Goal: Information Seeking & Learning: Learn about a topic

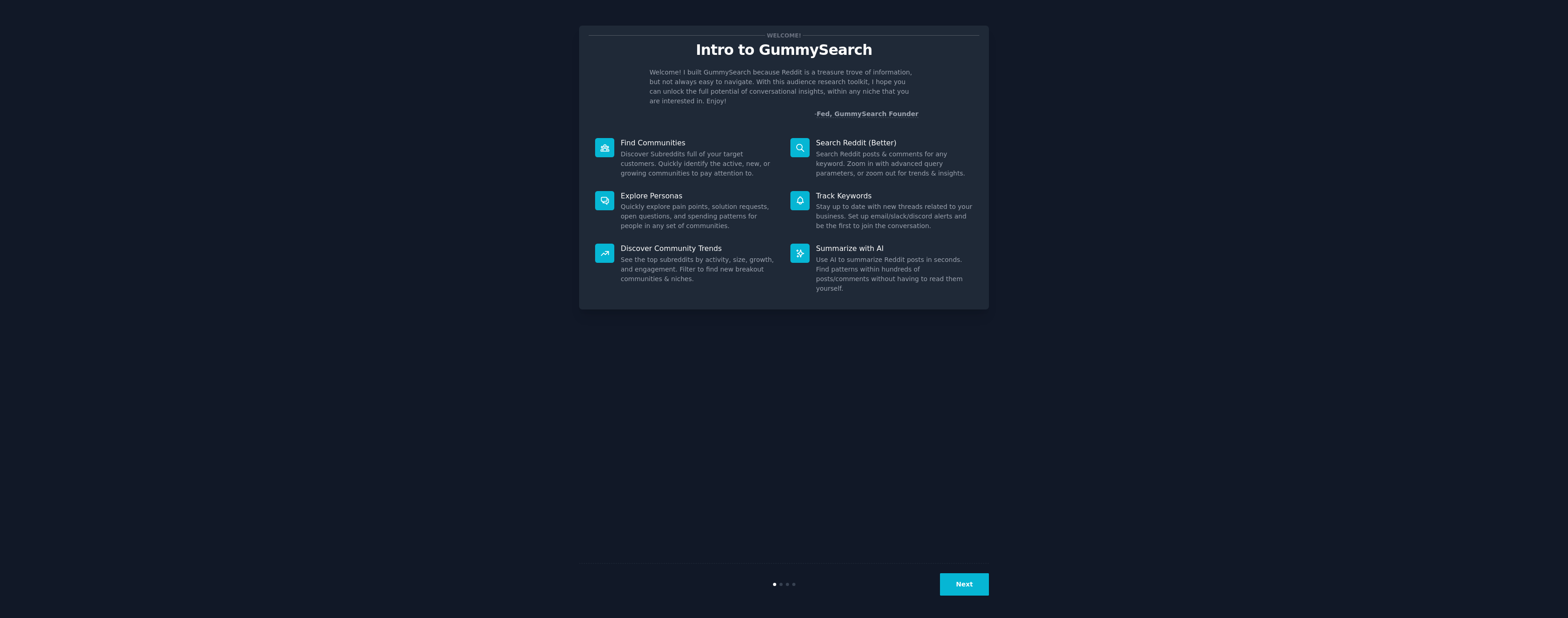
click at [963, 596] on div "Next" at bounding box center [783, 584] width 410 height 42
click at [963, 588] on button "Next" at bounding box center [964, 584] width 49 height 23
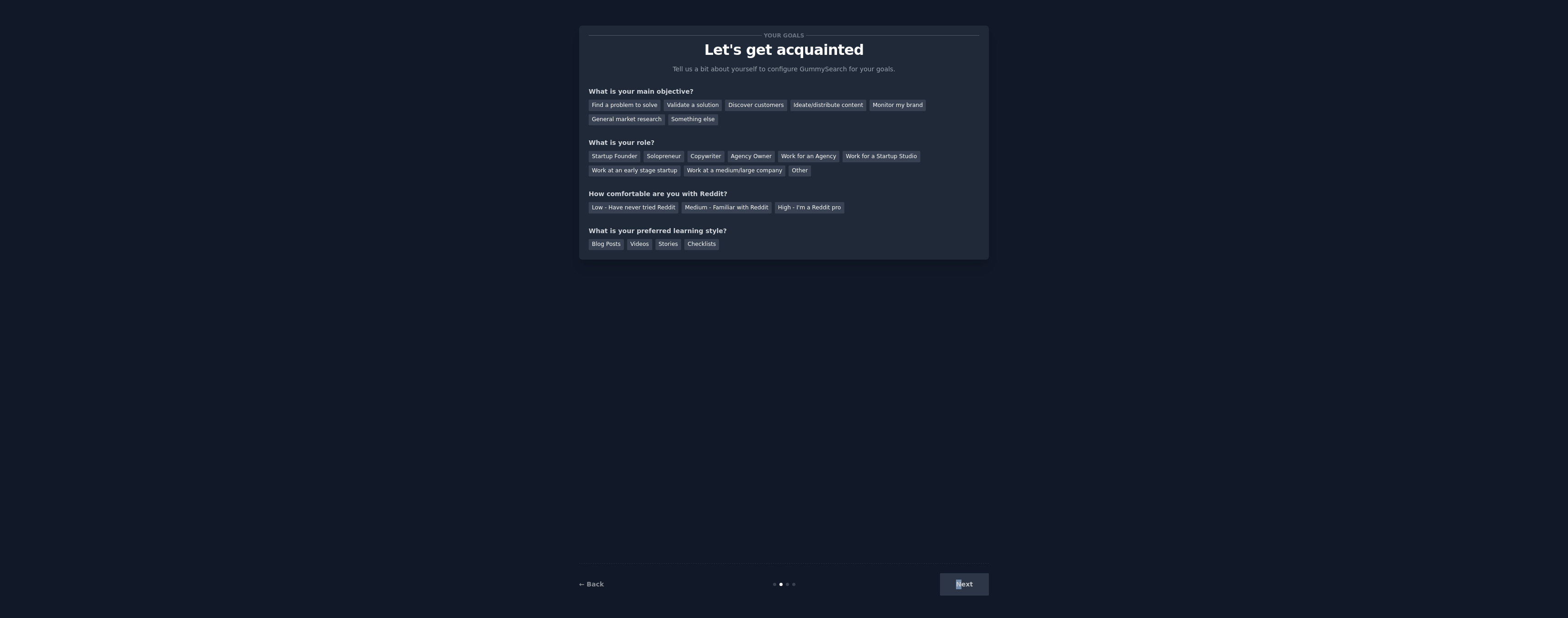
drag, startPoint x: 965, startPoint y: 585, endPoint x: 919, endPoint y: 483, distance: 111.9
click at [919, 483] on div "Your goals Let's get acquainted Tell us a bit about yourself to configure Gummy…" at bounding box center [783, 309] width 410 height 592
click at [645, 102] on div "Find a problem to solve" at bounding box center [625, 105] width 72 height 12
click at [803, 106] on div "Ideate/distribute content" at bounding box center [828, 105] width 76 height 12
click at [636, 108] on div "Find a problem to solve" at bounding box center [625, 105] width 72 height 12
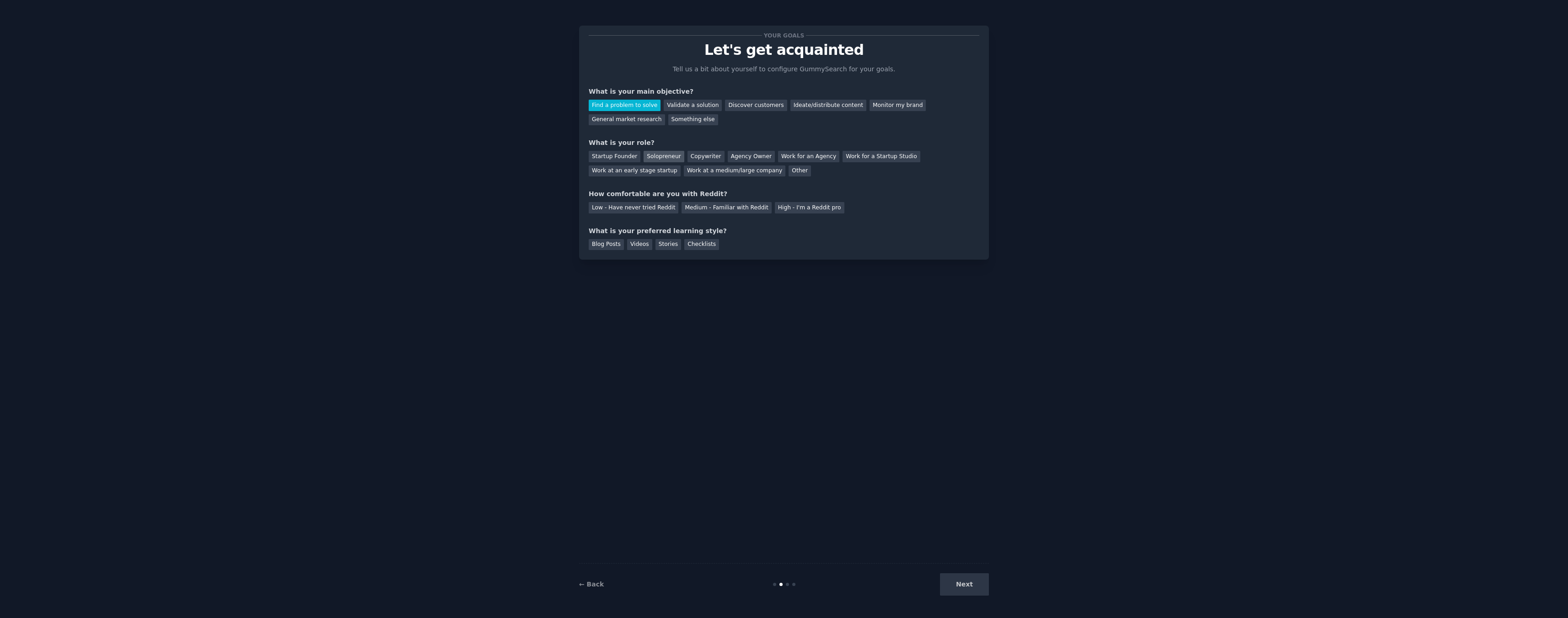
click at [664, 156] on div "Solopreneur" at bounding box center [663, 156] width 40 height 12
click at [799, 207] on div "High - I'm a Reddit pro" at bounding box center [810, 207] width 69 height 12
click at [739, 207] on div "Medium - Familiar with Reddit" at bounding box center [726, 207] width 89 height 12
click at [647, 243] on div "Videos" at bounding box center [639, 245] width 25 height 12
click at [978, 582] on button "Next" at bounding box center [964, 584] width 49 height 23
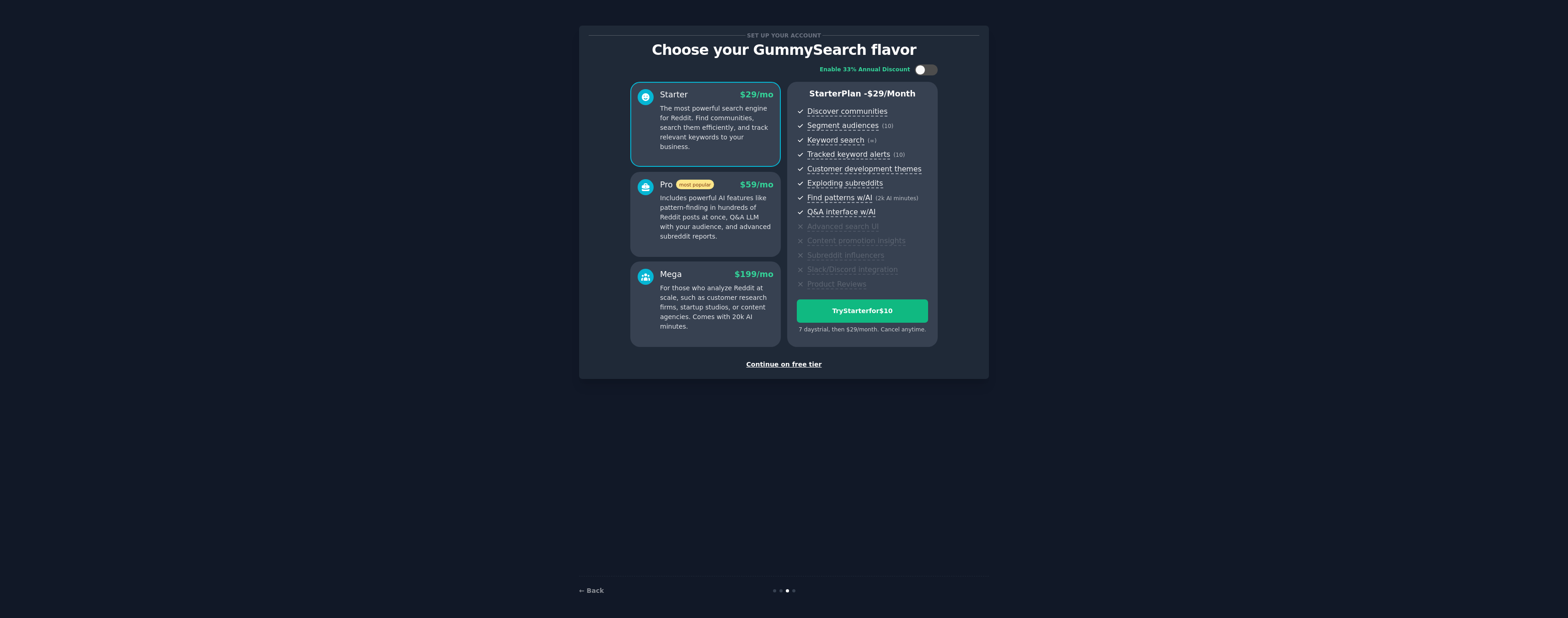
click at [795, 366] on div "Continue on free tier" at bounding box center [784, 364] width 391 height 10
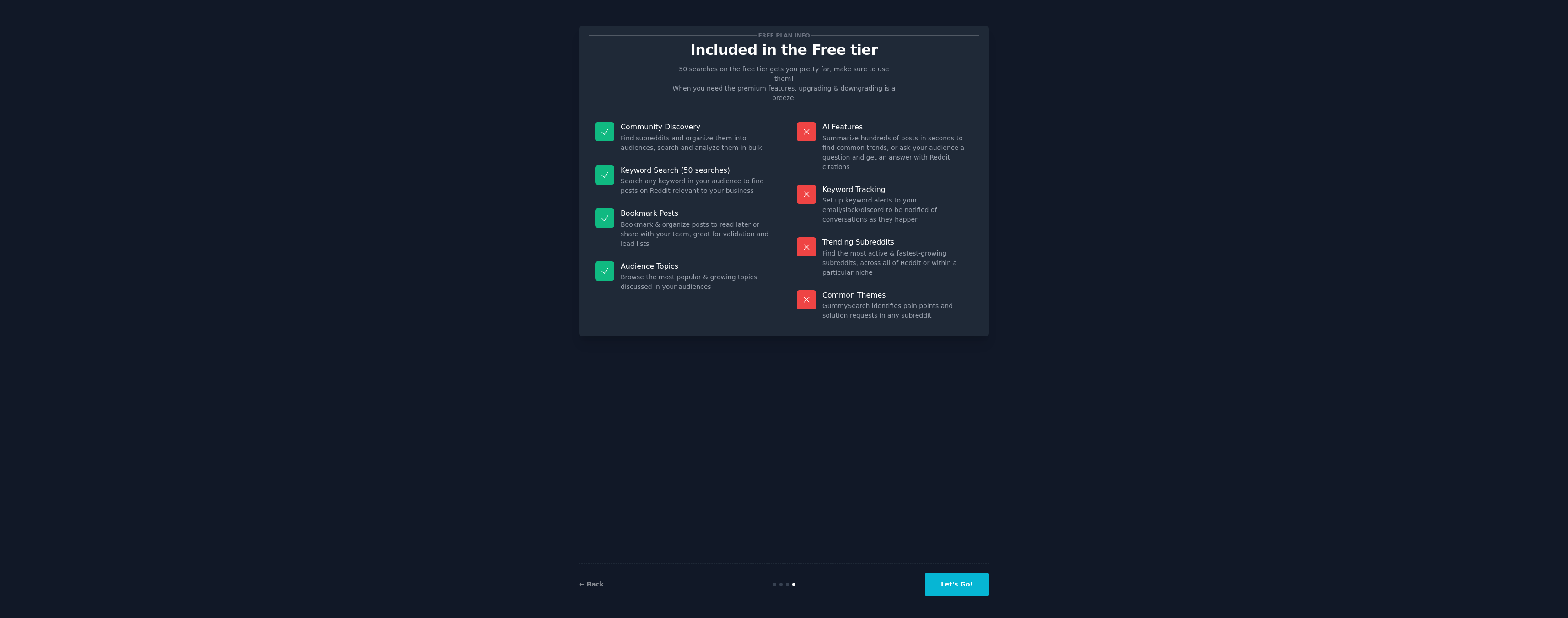
click at [950, 592] on button "Let's Go!" at bounding box center [956, 584] width 64 height 23
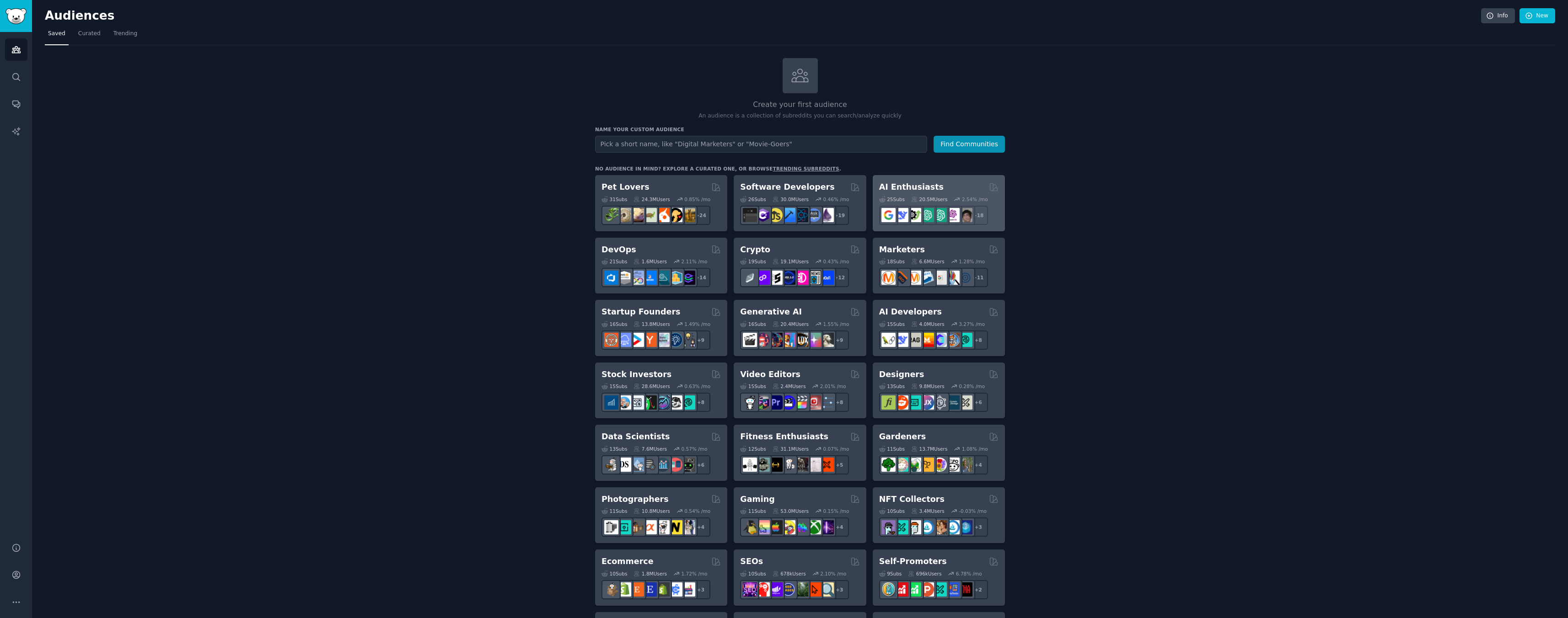
click at [921, 189] on h2 "AI Enthusiasts" at bounding box center [911, 187] width 65 height 12
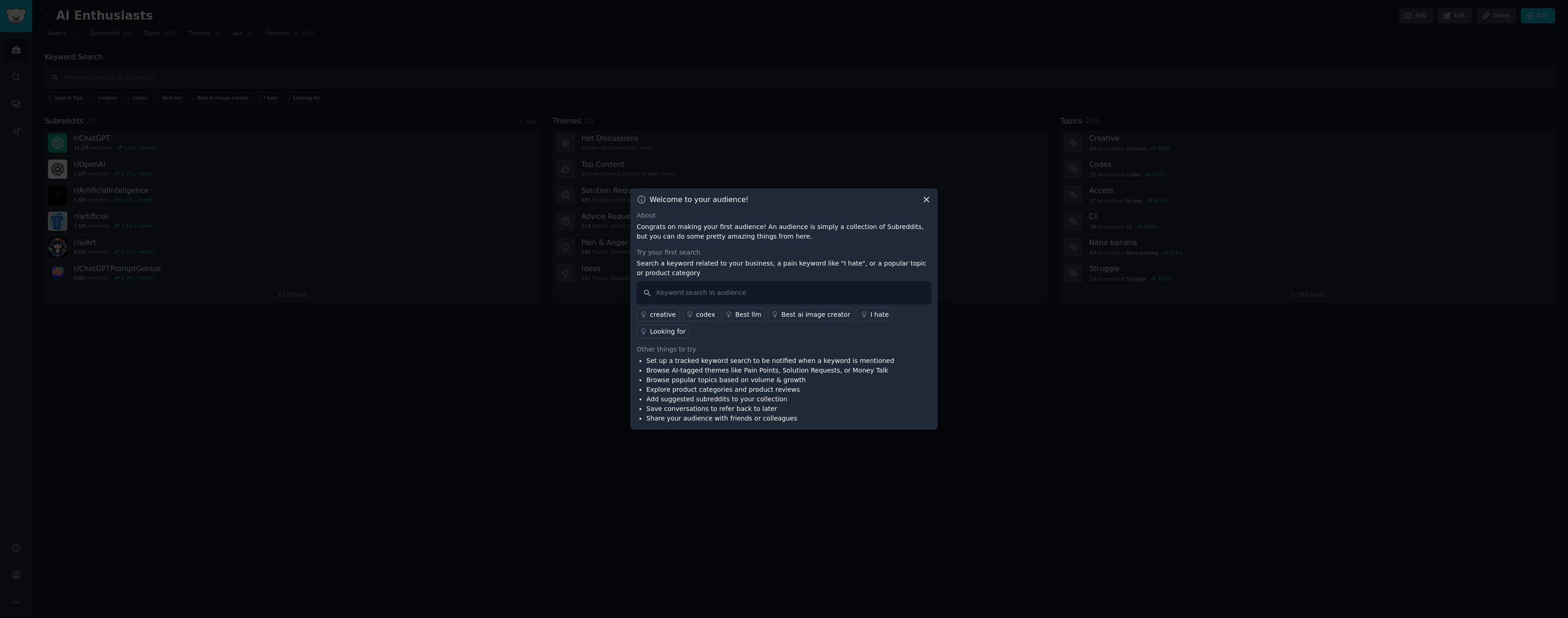
click at [673, 330] on div "Looking for" at bounding box center [668, 332] width 36 height 10
